Goal: Task Accomplishment & Management: Manage account settings

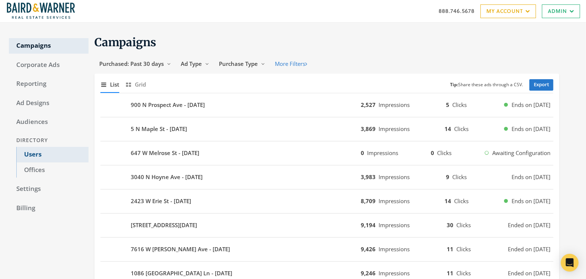
click at [26, 159] on link "Users" at bounding box center [52, 155] width 72 height 16
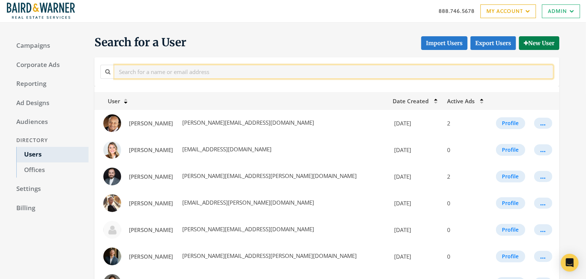
click at [193, 70] on input "text" at bounding box center [333, 72] width 439 height 14
paste input "[PERSON_NAME]"
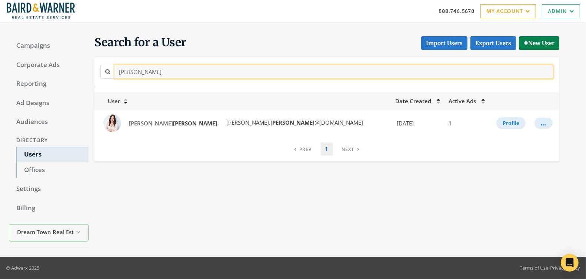
type input "[PERSON_NAME]"
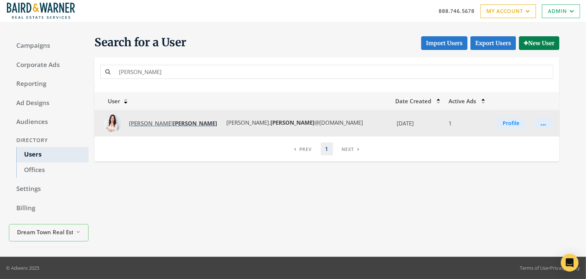
click at [173, 125] on strong "[PERSON_NAME]" at bounding box center [195, 123] width 44 height 7
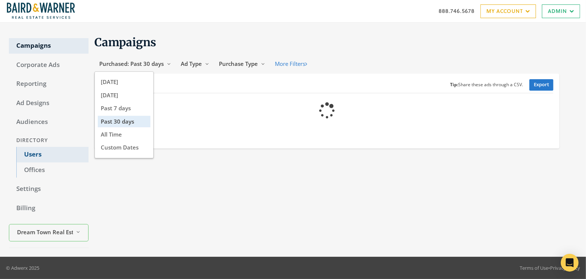
click at [29, 158] on link "Users" at bounding box center [52, 155] width 72 height 16
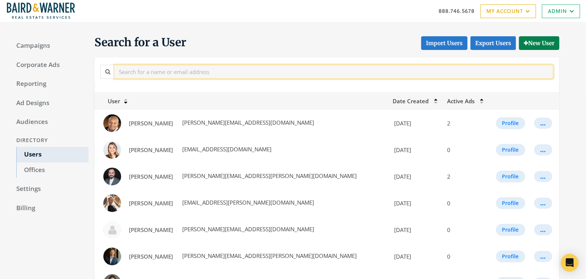
click at [163, 66] on input "text" at bounding box center [333, 72] width 439 height 14
paste input "[PERSON_NAME]"
type input "[PERSON_NAME]"
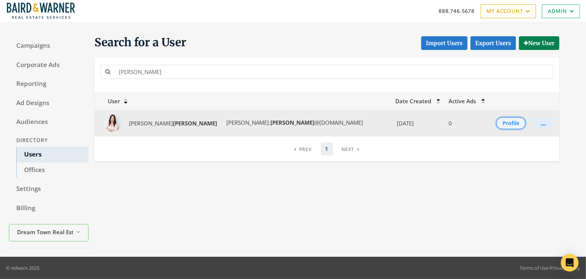
click at [496, 122] on button "Profile" at bounding box center [510, 123] width 29 height 12
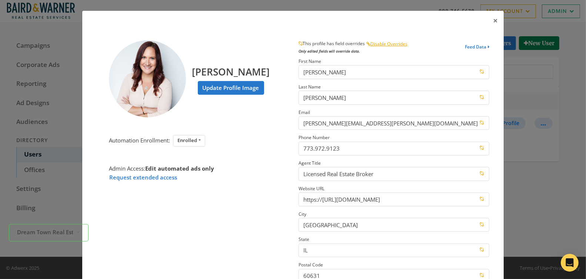
scroll to position [96, 0]
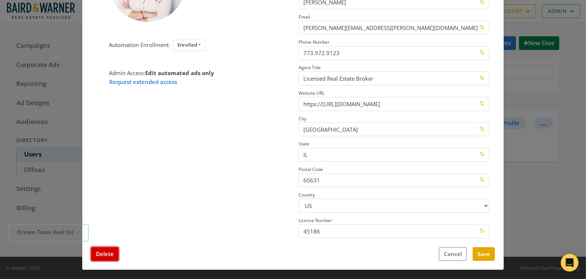
click at [103, 257] on button "Delete" at bounding box center [104, 254] width 27 height 14
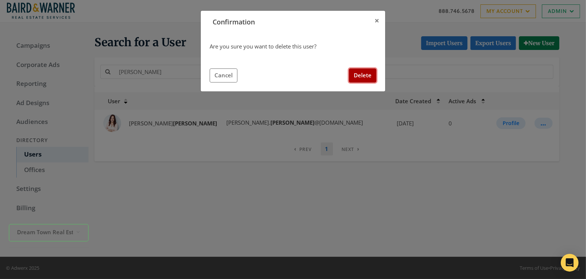
click at [368, 79] on button "Delete" at bounding box center [362, 76] width 27 height 14
